Goal: Information Seeking & Learning: Learn about a topic

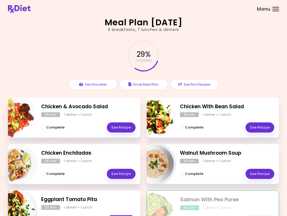
click at [127, 125] on link "See Recipe" at bounding box center [121, 127] width 29 height 10
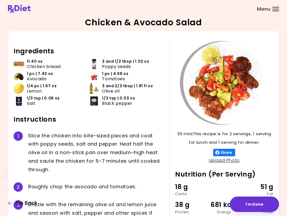
click at [10, 202] on icon "button" at bounding box center [10, 202] width 5 height 5
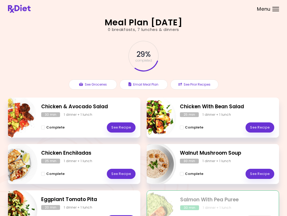
click at [262, 125] on link "See Recipe" at bounding box center [260, 127] width 29 height 10
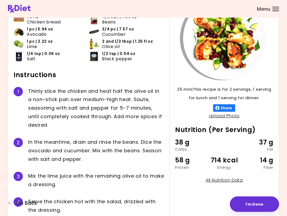
scroll to position [43, 0]
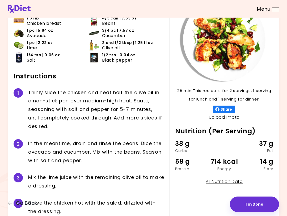
click at [11, 203] on icon "button" at bounding box center [10, 202] width 5 height 5
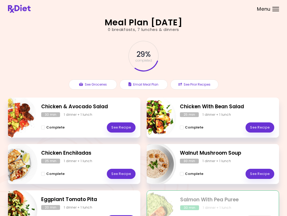
click at [129, 174] on link "See Recipe" at bounding box center [121, 173] width 29 height 10
